Goal: Subscribe to service/newsletter

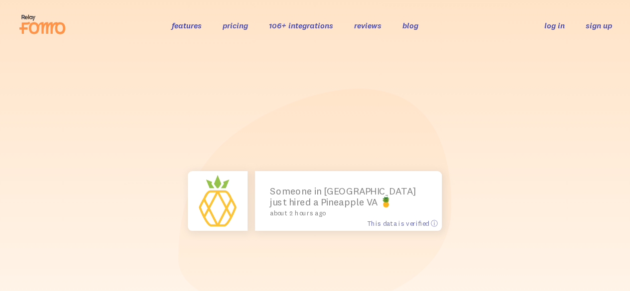
click at [591, 24] on link "sign up" at bounding box center [598, 25] width 26 height 10
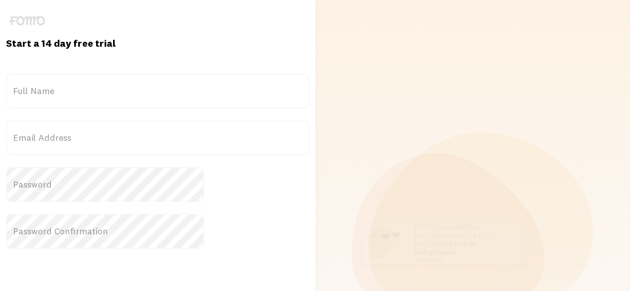
click at [102, 93] on label "Full Name" at bounding box center [157, 91] width 303 height 35
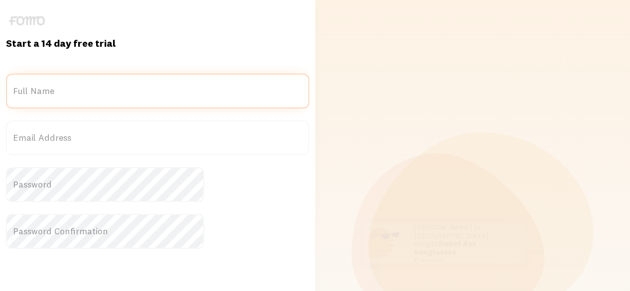
click at [102, 93] on input "Full Name" at bounding box center [157, 91] width 303 height 35
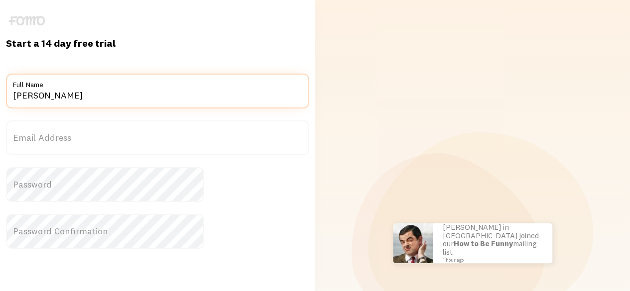
type input "[PERSON_NAME]"
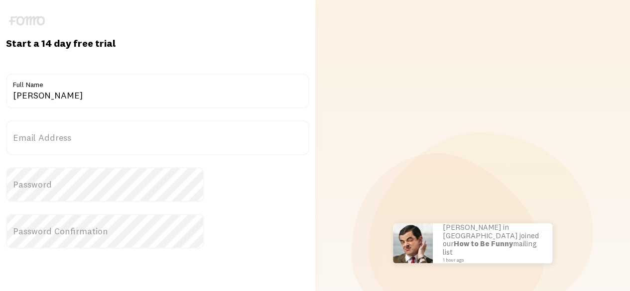
click at [131, 142] on label "Email Address" at bounding box center [157, 137] width 303 height 35
click at [131, 142] on input "Email Address" at bounding box center [157, 137] width 303 height 35
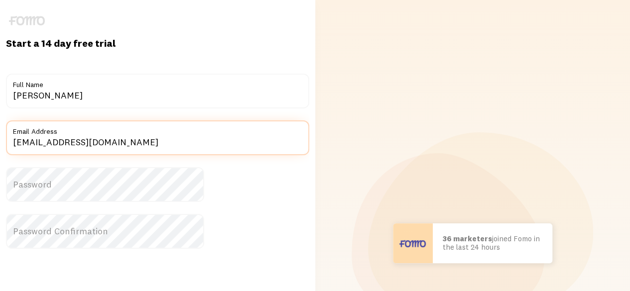
type input "[EMAIL_ADDRESS][DOMAIN_NAME]"
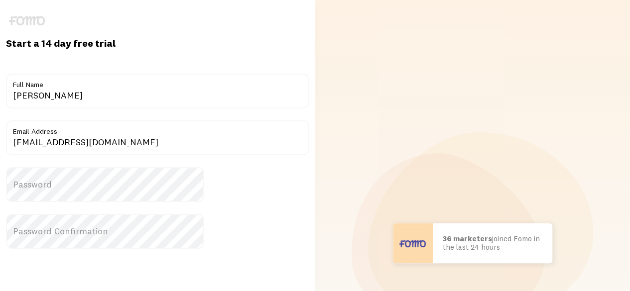
drag, startPoint x: 128, startPoint y: 178, endPoint x: 136, endPoint y: 178, distance: 8.0
click at [128, 178] on label "Password" at bounding box center [157, 184] width 303 height 35
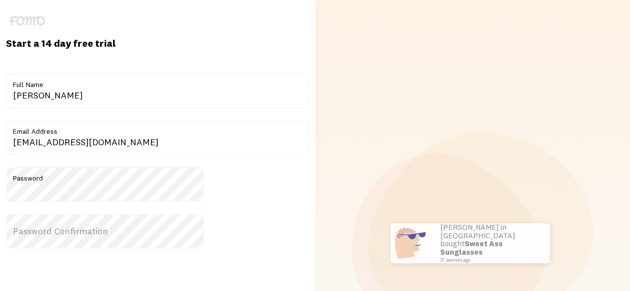
click at [164, 231] on label "Password Confirmation" at bounding box center [157, 231] width 303 height 35
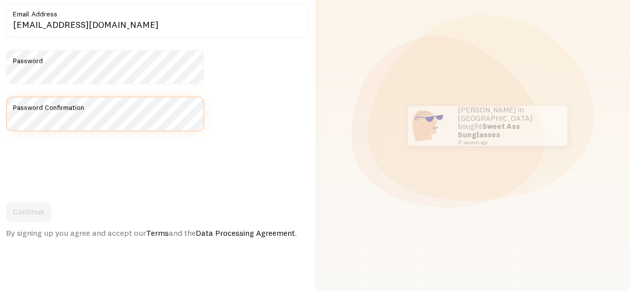
scroll to position [149, 0]
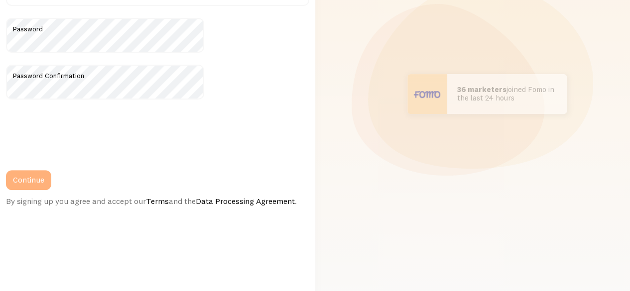
click at [51, 179] on button "Continue" at bounding box center [28, 180] width 45 height 20
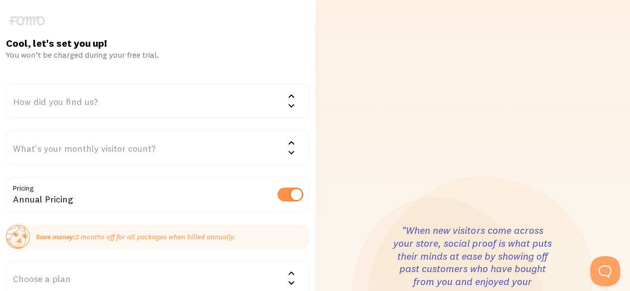
click at [99, 101] on div "How did you find us?" at bounding box center [157, 101] width 303 height 35
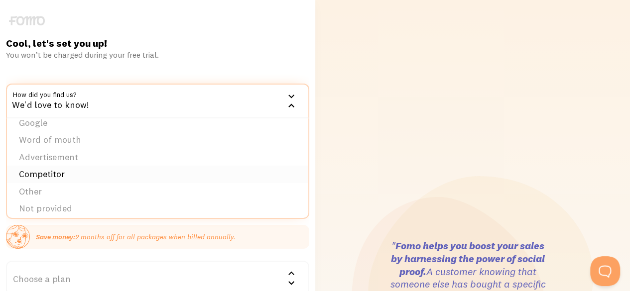
scroll to position [15, 0]
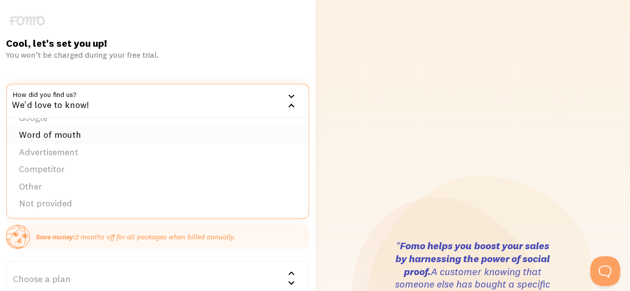
click at [122, 137] on li "Word of mouth" at bounding box center [157, 134] width 301 height 17
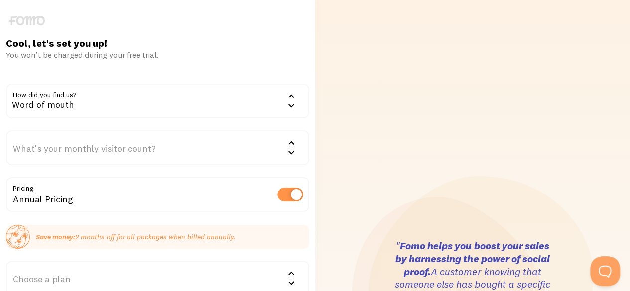
click at [117, 155] on div "What's your monthly visitor count?" at bounding box center [157, 147] width 303 height 35
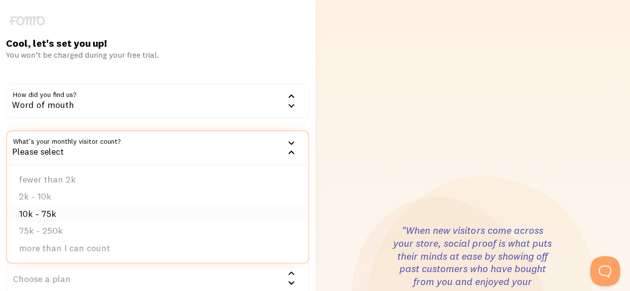
click at [99, 213] on li "10k - 75k" at bounding box center [157, 214] width 301 height 17
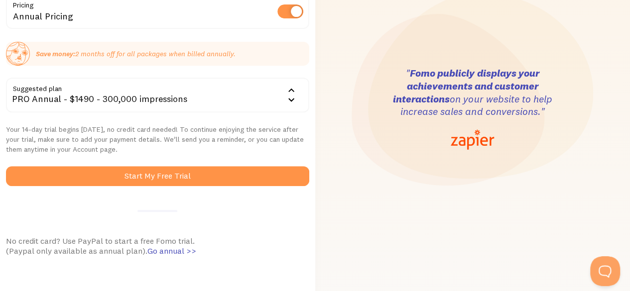
scroll to position [199, 0]
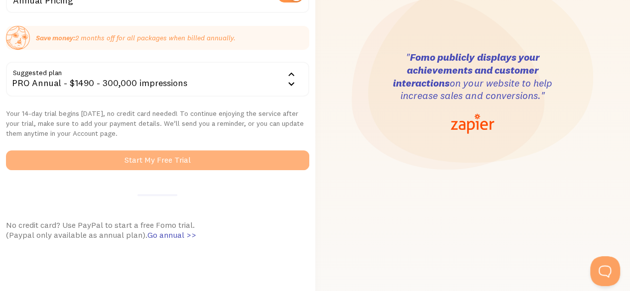
click at [220, 169] on button "Start My Free Trial" at bounding box center [157, 160] width 303 height 20
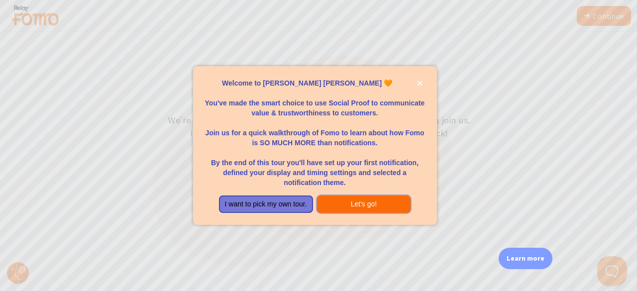
click at [375, 204] on button "Let's go!" at bounding box center [364, 205] width 94 height 18
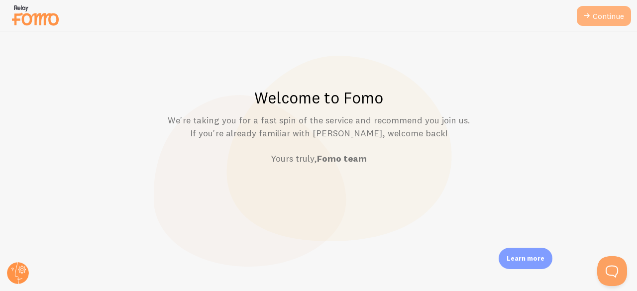
click at [600, 17] on link "Continue" at bounding box center [604, 16] width 54 height 20
